Goal: Answer question/provide support: Share knowledge or assist other users

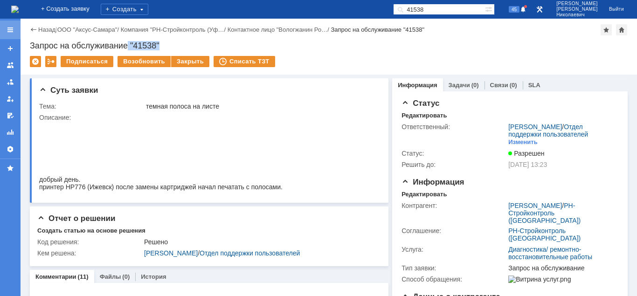
click at [11, 28] on div at bounding box center [10, 29] width 7 height 7
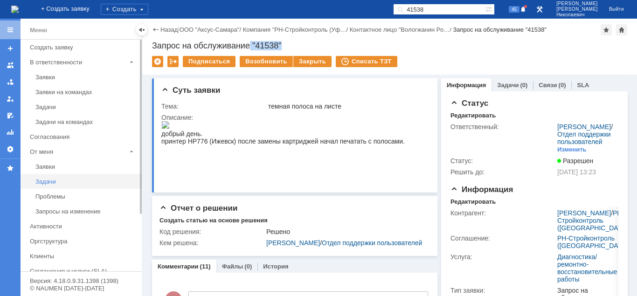
click at [44, 181] on div "Задачи" at bounding box center [85, 181] width 101 height 7
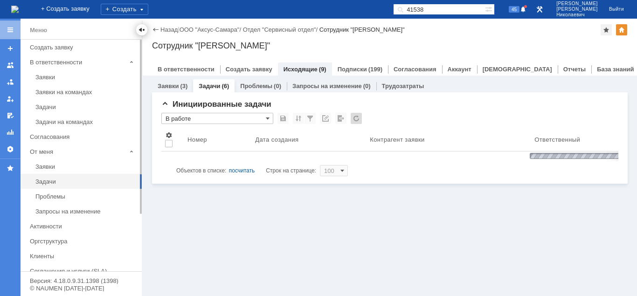
click at [139, 31] on div at bounding box center [141, 29] width 7 height 7
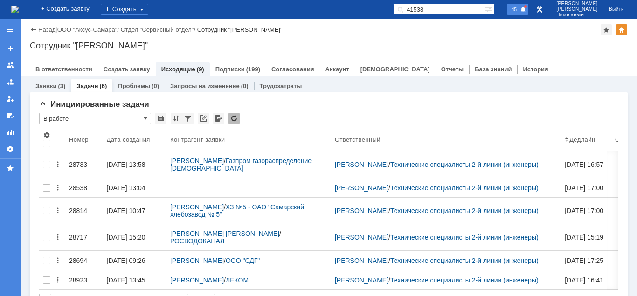
click at [527, 12] on span at bounding box center [523, 9] width 7 height 7
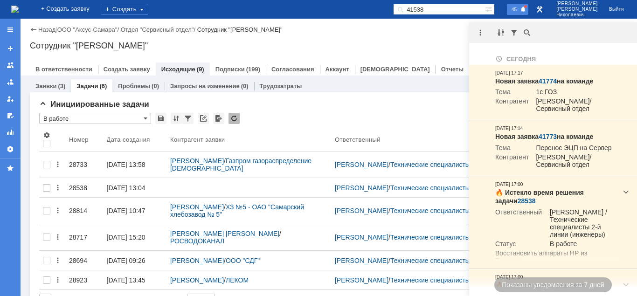
click at [520, 11] on span "45" at bounding box center [514, 9] width 11 height 7
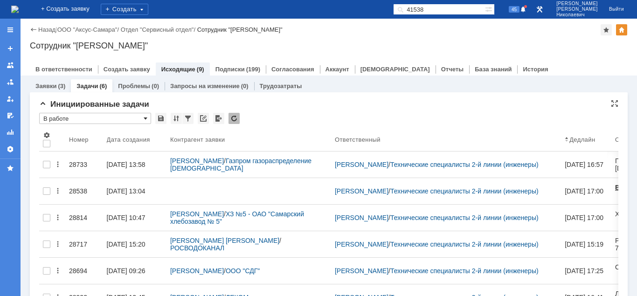
click at [144, 119] on span at bounding box center [146, 118] width 4 height 7
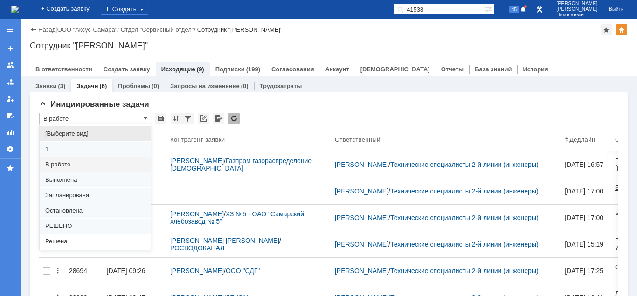
click at [99, 135] on span "[Выберите вид]" at bounding box center [95, 133] width 100 height 7
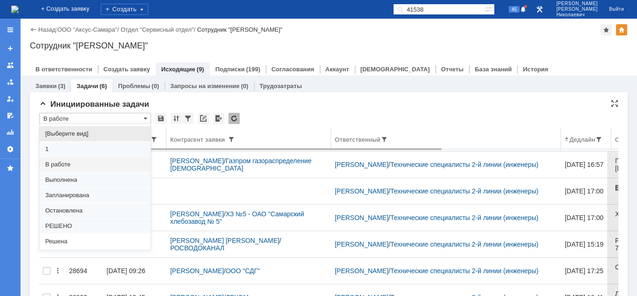
type input "[Выберите вид]"
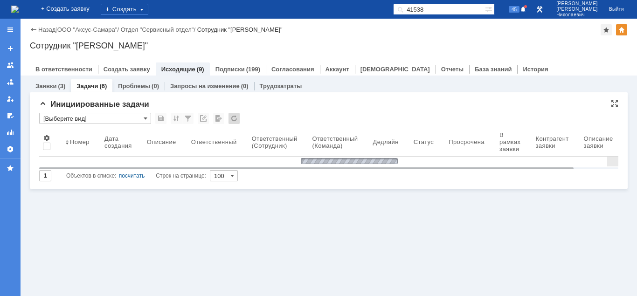
type input "20"
type input "[Выберите вид]"
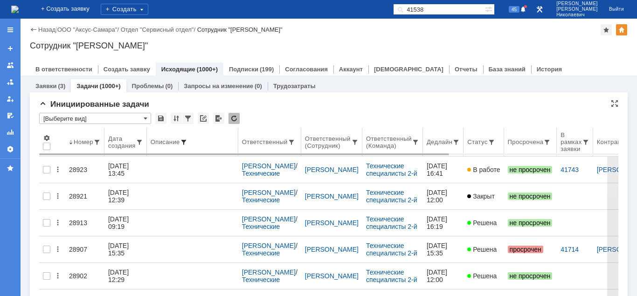
click at [185, 140] on span at bounding box center [183, 142] width 7 height 7
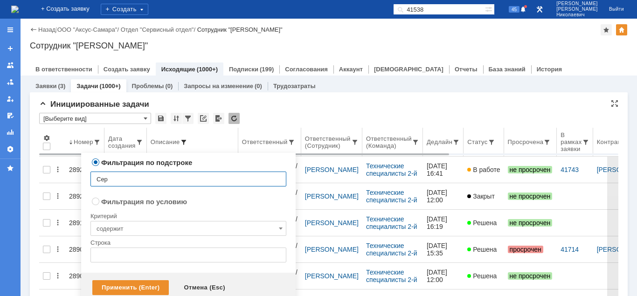
type input "Серв"
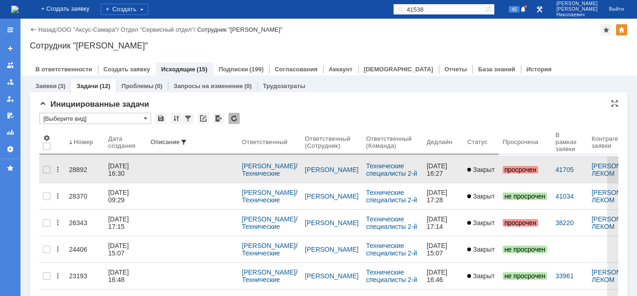
click at [76, 167] on div "28892" at bounding box center [85, 169] width 32 height 7
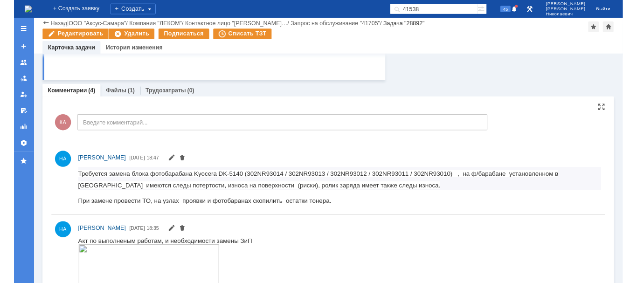
scroll to position [348, 0]
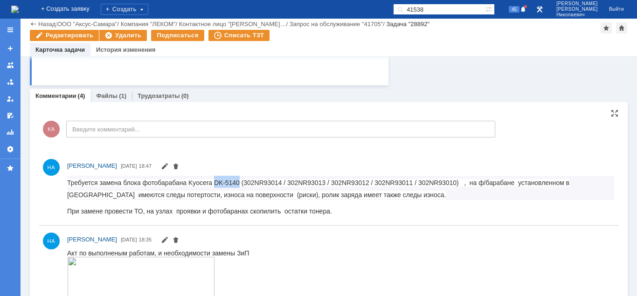
drag, startPoint x: 214, startPoint y: 181, endPoint x: 239, endPoint y: 184, distance: 24.9
click at [239, 184] on span "Требуется замена блока фотобарабана Kyocera DK-5140 ( 302NR93014 / 302NR93013 /…" at bounding box center [318, 189] width 502 height 20
drag, startPoint x: 326, startPoint y: 182, endPoint x: 289, endPoint y: 184, distance: 36.5
click at [289, 184] on span "302NR93014 / 302NR93013 / 302NR93012 / 302NR93011 / 302NR93010) , на ф/барабане…" at bounding box center [318, 189] width 502 height 20
copy span "302NR93013"
